Goal: Information Seeking & Learning: Compare options

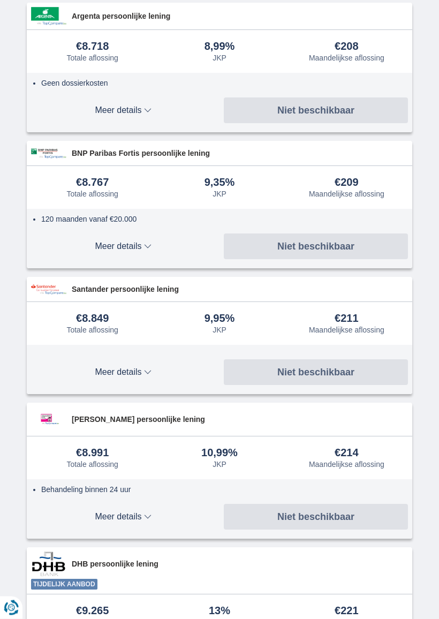
scroll to position [877, 0]
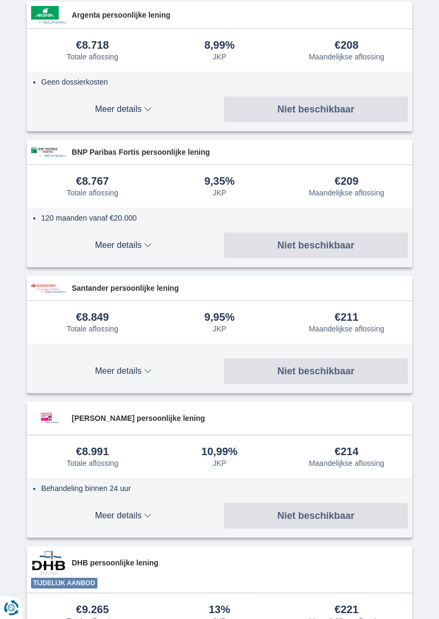
click at [142, 527] on button "Meer details Minder details" at bounding box center [123, 516] width 184 height 26
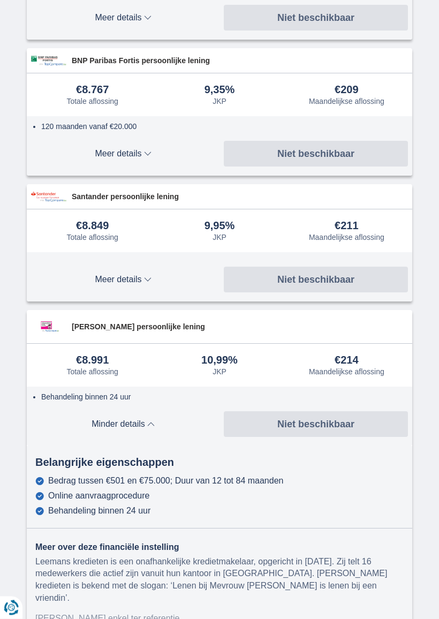
scroll to position [962, 0]
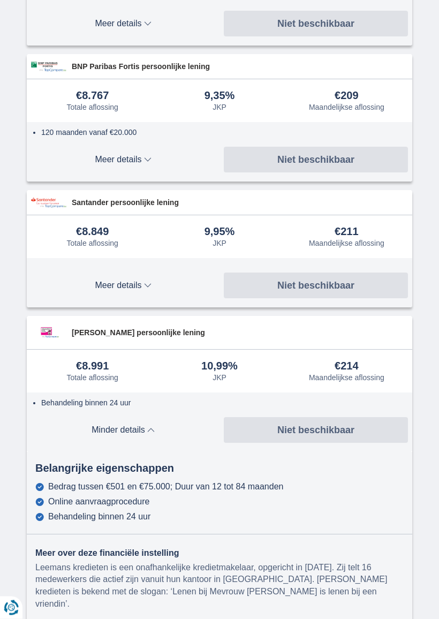
click at [138, 436] on button "Meer details Minder details" at bounding box center [123, 431] width 184 height 26
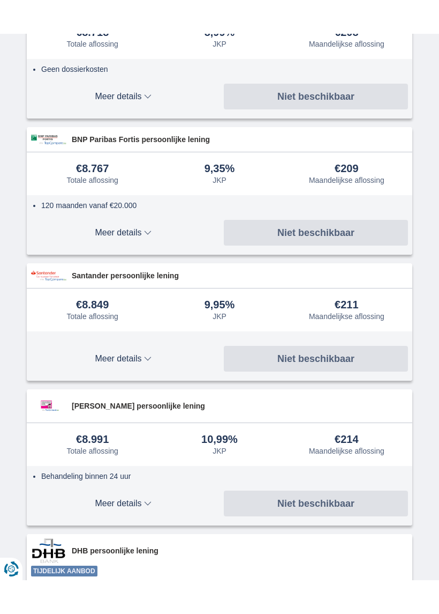
scroll to position [923, 0]
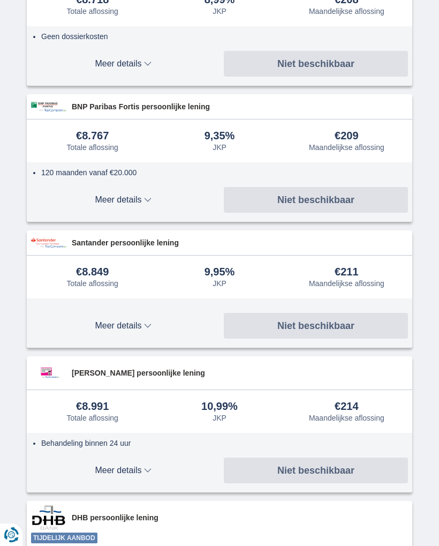
click at [153, 323] on span "Meer details" at bounding box center [123, 325] width 184 height 9
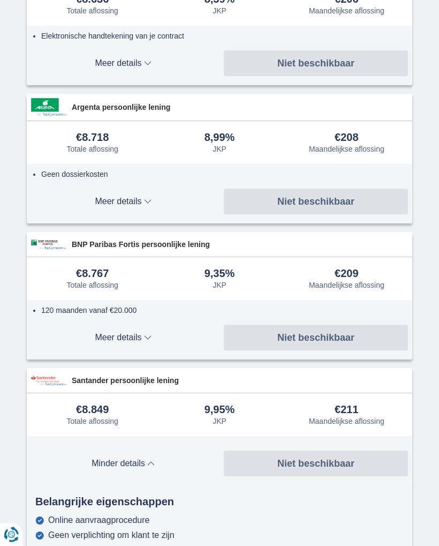
scroll to position [780, 0]
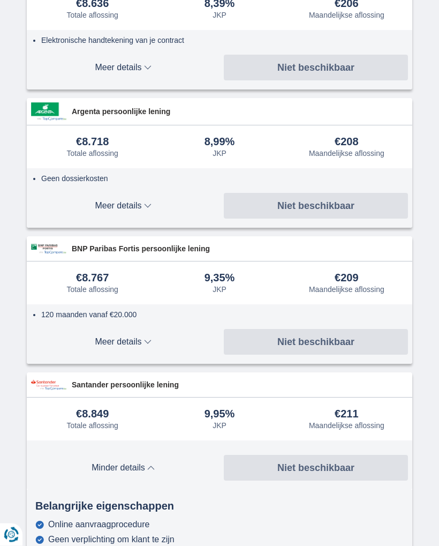
click at [144, 346] on button "Meer details Minder details" at bounding box center [123, 343] width 184 height 26
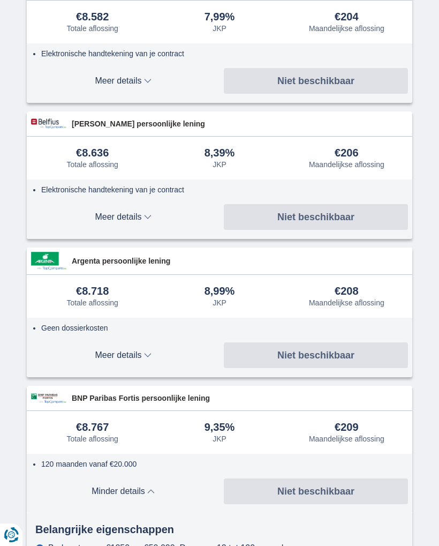
scroll to position [630, 0]
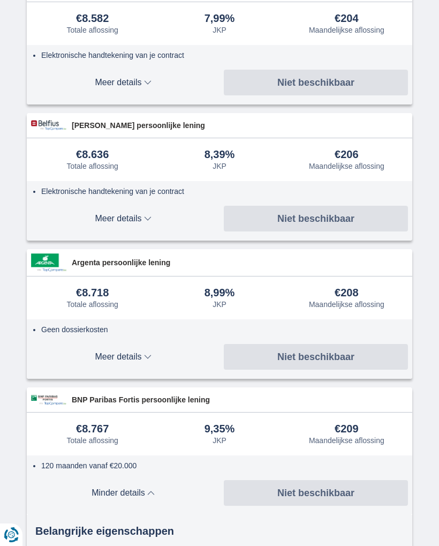
click at [154, 358] on span "Meer details" at bounding box center [123, 357] width 184 height 9
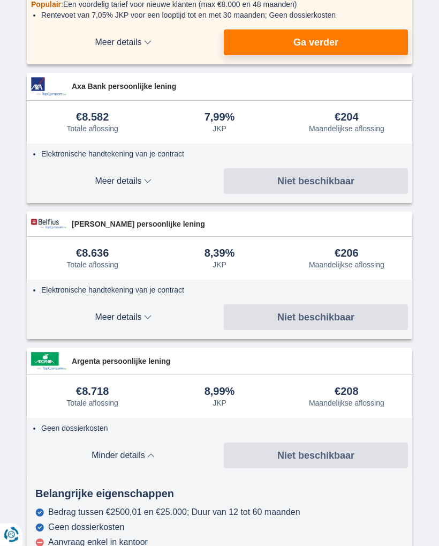
click at [150, 317] on span "Meer details" at bounding box center [123, 317] width 184 height 9
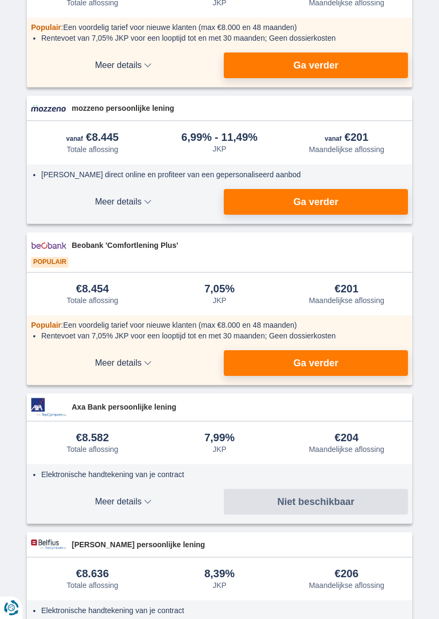
scroll to position [210, 0]
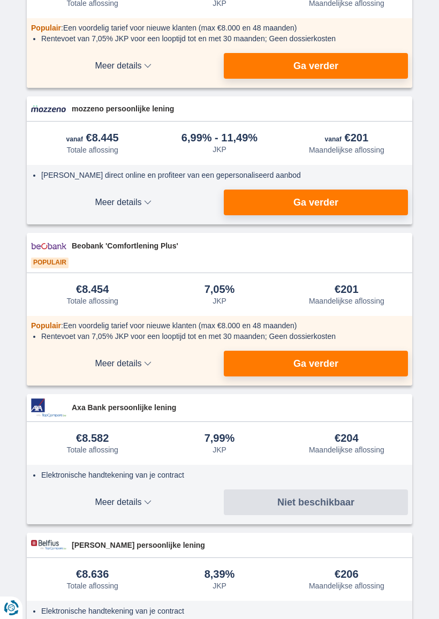
click at [154, 362] on span "Meer details" at bounding box center [123, 364] width 184 height 9
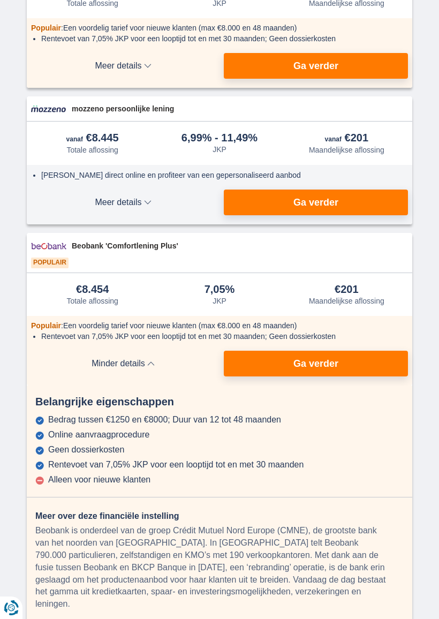
click at [156, 365] on span "Minder details" at bounding box center [123, 364] width 184 height 9
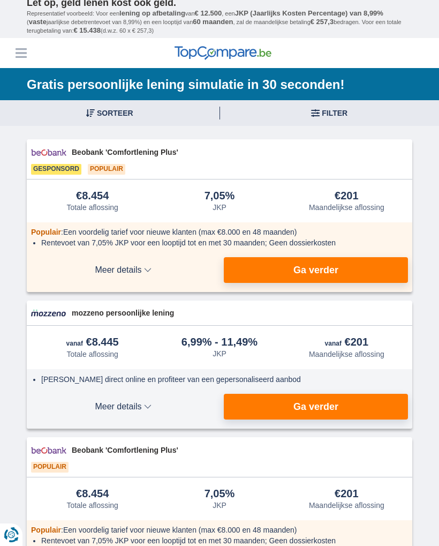
scroll to position [0, 0]
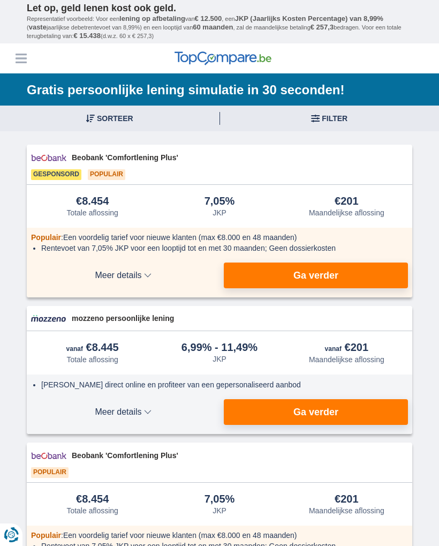
click at [145, 273] on span "Meer details" at bounding box center [123, 275] width 184 height 9
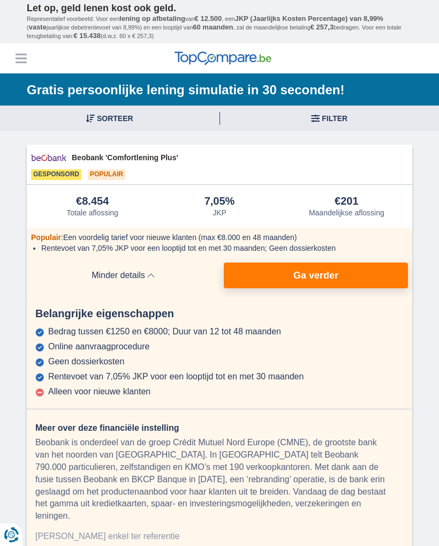
click at [153, 280] on button "Meer details Minder details" at bounding box center [123, 276] width 184 height 26
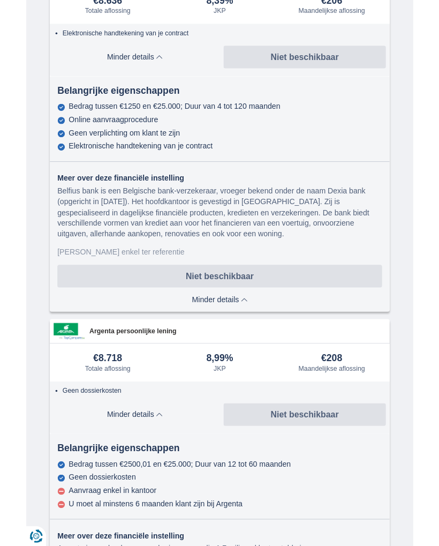
scroll to position [779, 0]
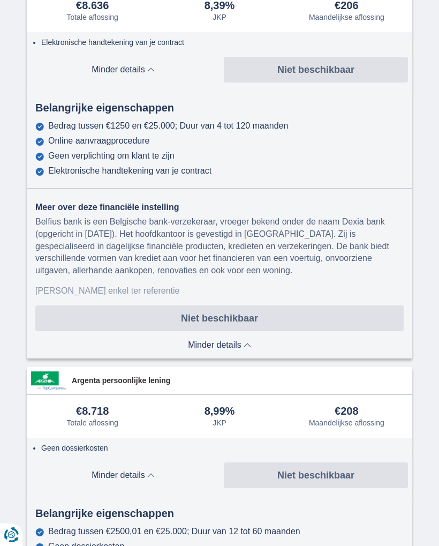
click at [246, 347] on span "Minder details" at bounding box center [219, 345] width 63 height 9
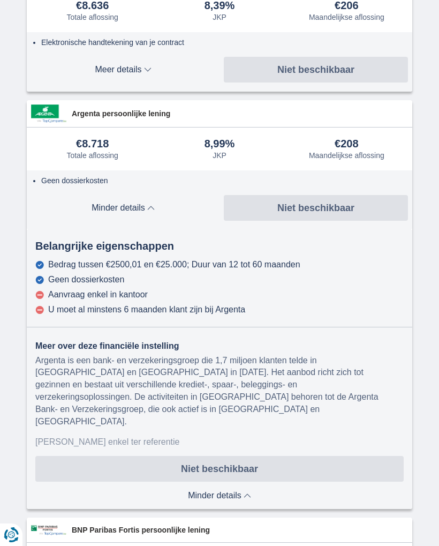
click at [240, 491] on span "Minder details" at bounding box center [219, 495] width 63 height 9
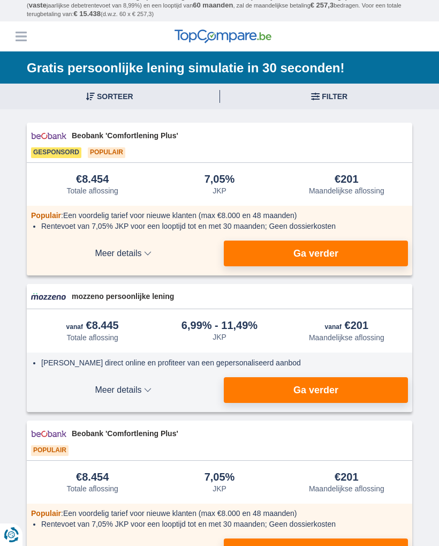
scroll to position [0, 0]
